Goal: Task Accomplishment & Management: Use online tool/utility

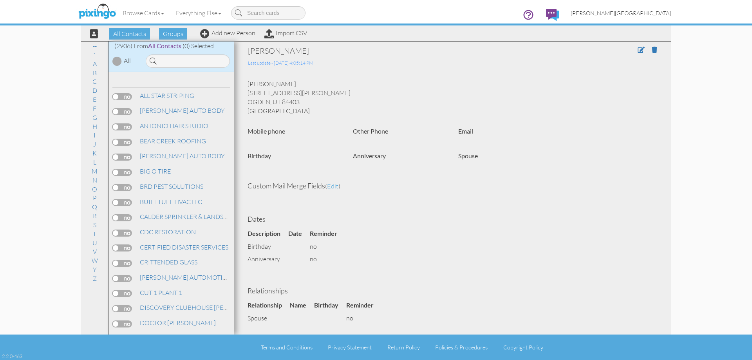
click at [653, 2] on div "Browse Cards Business Accounting Automotive Chiropractor Customer Dental Financ…" at bounding box center [376, 15] width 590 height 31
click at [656, 14] on span "[PERSON_NAME][GEOGRAPHIC_DATA]" at bounding box center [620, 13] width 100 height 7
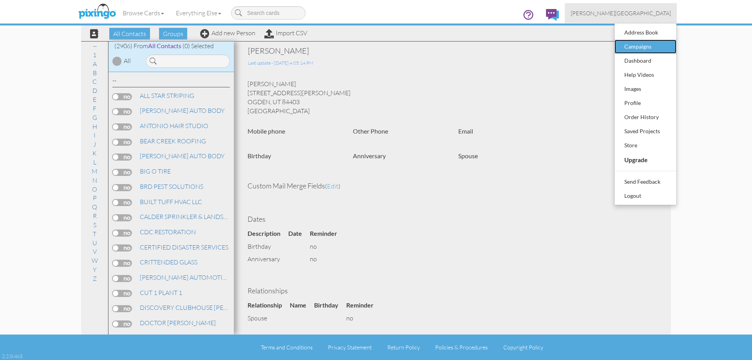
click at [645, 44] on div "Campaigns" at bounding box center [645, 47] width 46 height 12
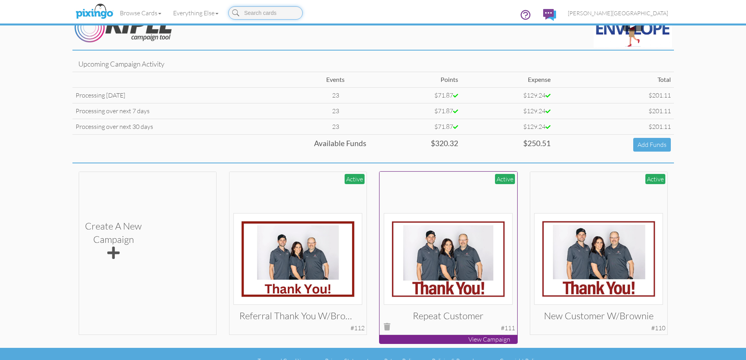
scroll to position [37, 0]
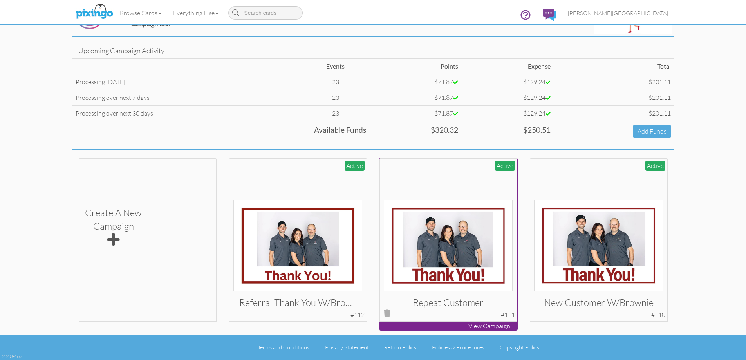
click at [445, 227] on img at bounding box center [448, 246] width 129 height 92
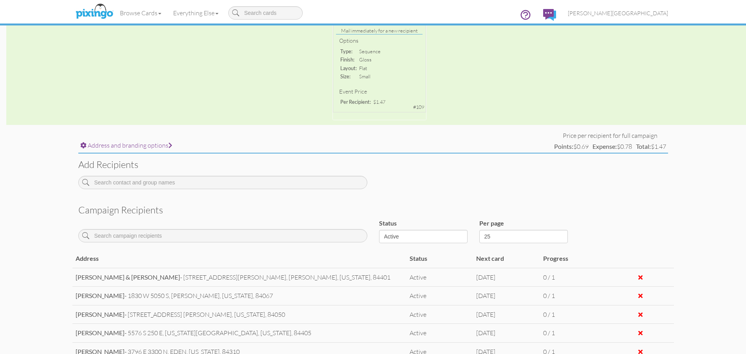
scroll to position [171, 0]
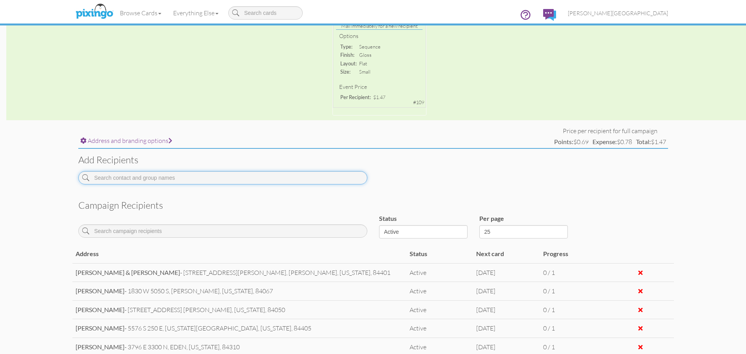
click at [241, 180] on input at bounding box center [222, 177] width 289 height 13
type input "c"
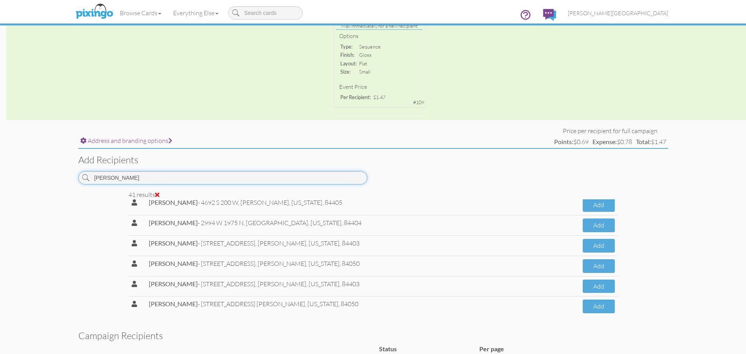
scroll to position [722, 0]
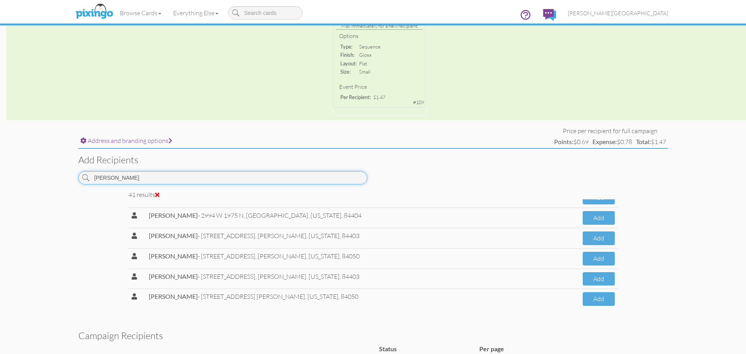
click at [172, 178] on input "[PERSON_NAME]" at bounding box center [222, 177] width 289 height 13
click at [583, 300] on button "Add" at bounding box center [599, 299] width 32 height 14
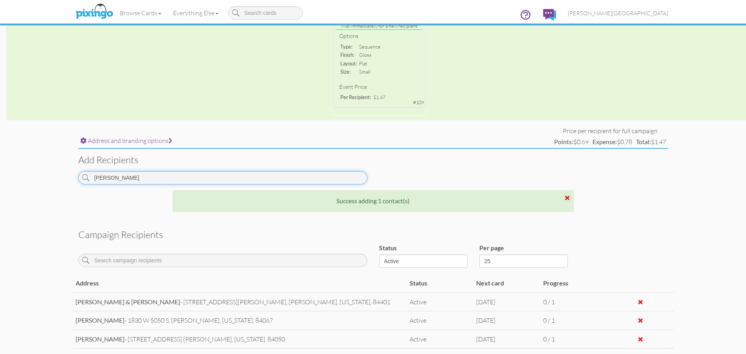
drag, startPoint x: 85, startPoint y: 186, endPoint x: 63, endPoint y: 182, distance: 21.8
click at [63, 183] on campaign-detail "Toggle navigation Visit Pixingo Mobile Browse Cards Business Accounting Automot…" at bounding box center [373, 190] width 746 height 723
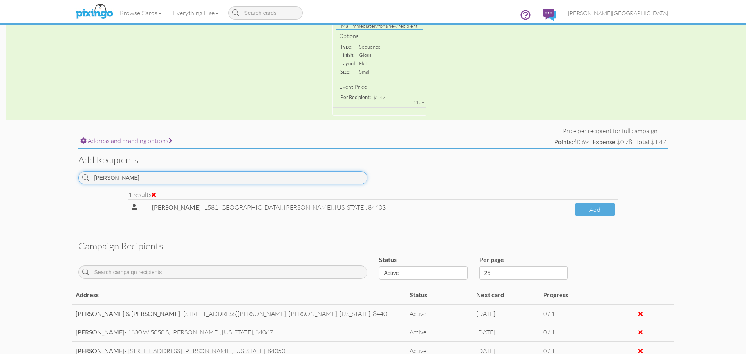
drag, startPoint x: 146, startPoint y: 180, endPoint x: 51, endPoint y: 180, distance: 95.1
click at [51, 180] on campaign-detail "Toggle navigation Visit Pixingo Mobile Browse Cards Business Accounting Automot…" at bounding box center [373, 196] width 746 height 734
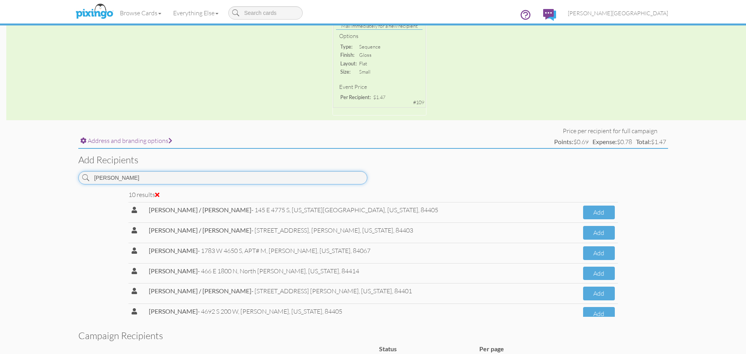
scroll to position [93, 0]
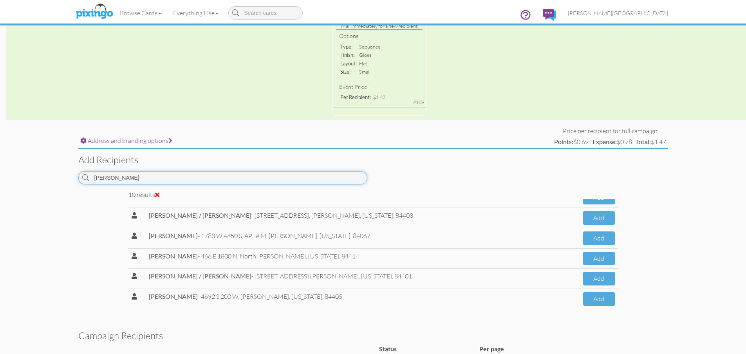
drag, startPoint x: 137, startPoint y: 179, endPoint x: 42, endPoint y: 179, distance: 95.1
click at [42, 179] on campaign-detail "Toggle navigation Visit Pixingo Mobile Browse Cards Business Accounting Automot…" at bounding box center [373, 241] width 746 height 824
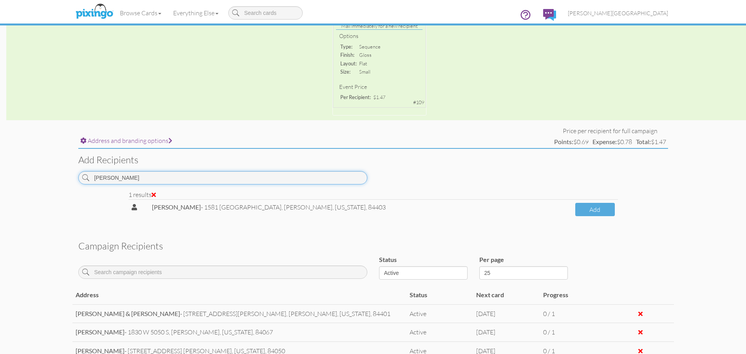
scroll to position [0, 0]
click at [164, 175] on input "[PERSON_NAME]" at bounding box center [222, 177] width 289 height 13
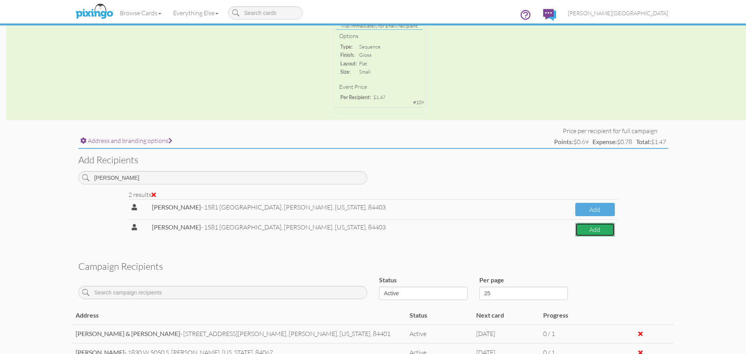
click at [575, 230] on button "Add" at bounding box center [594, 230] width 39 height 14
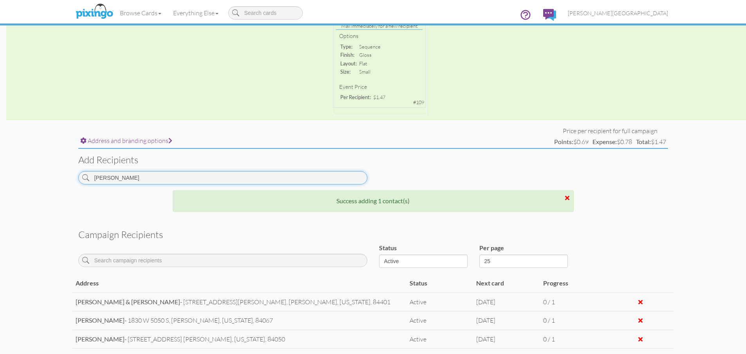
drag, startPoint x: 103, startPoint y: 178, endPoint x: 61, endPoint y: 176, distance: 41.6
click at [61, 176] on campaign-detail "Toggle navigation Visit Pixingo Mobile Browse Cards Business Accounting Automot…" at bounding box center [373, 199] width 746 height 741
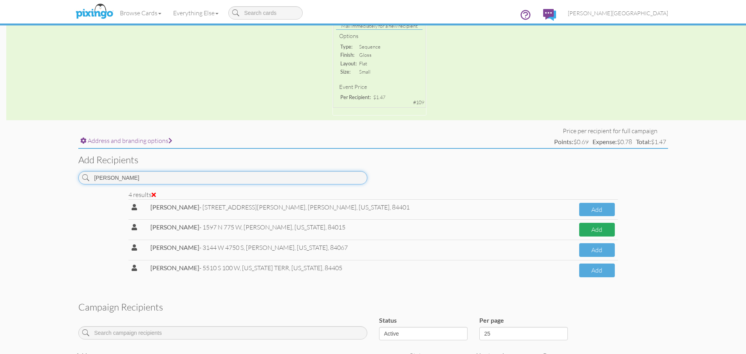
type input "[PERSON_NAME]"
click at [589, 231] on button "Add" at bounding box center [597, 230] width 36 height 14
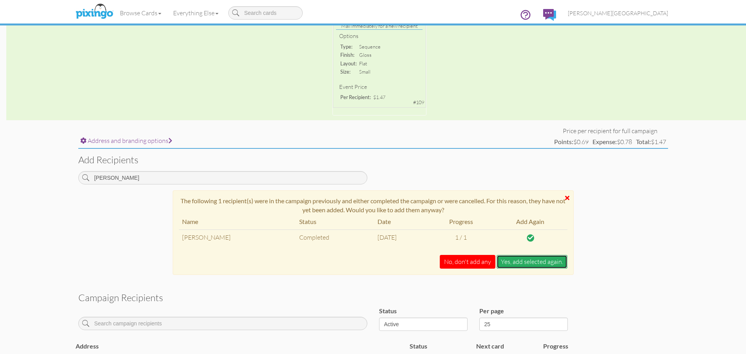
click at [532, 265] on button "Yes, add selected again." at bounding box center [531, 262] width 71 height 14
